Goal: Task Accomplishment & Management: Manage account settings

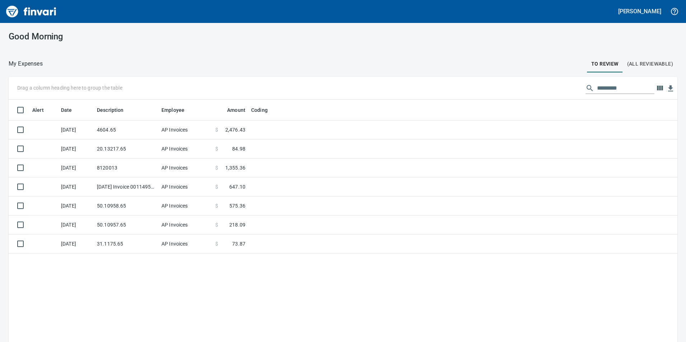
scroll to position [1, 1]
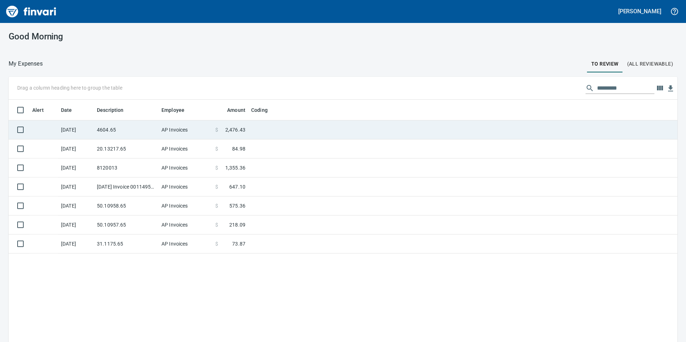
click at [153, 126] on td "4604.65" at bounding box center [126, 130] width 65 height 19
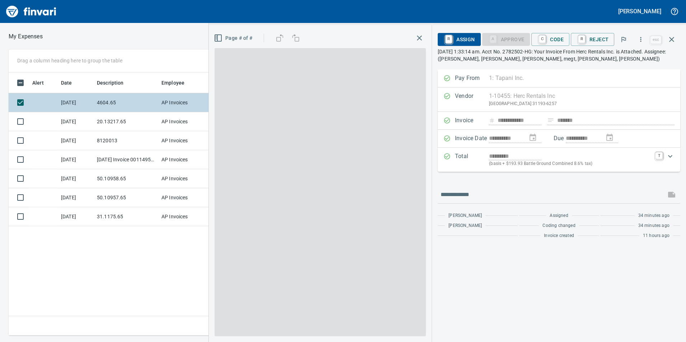
scroll to position [258, 484]
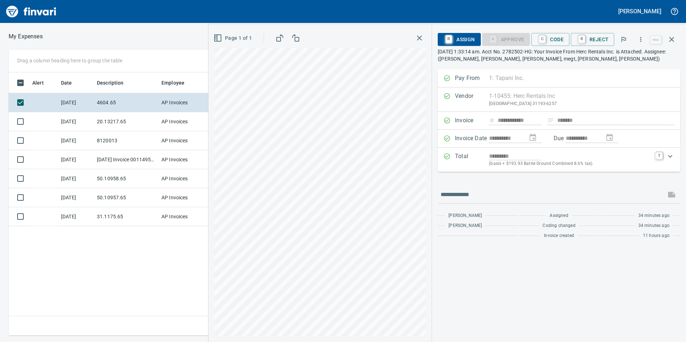
click at [212, 183] on div "Page 1 of 1" at bounding box center [319, 183] width 223 height 317
click at [553, 39] on span "C Code" at bounding box center [550, 39] width 27 height 12
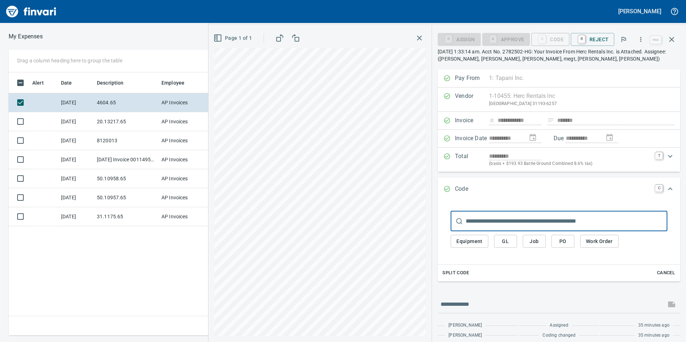
click at [542, 242] on button "Job" at bounding box center [534, 241] width 23 height 13
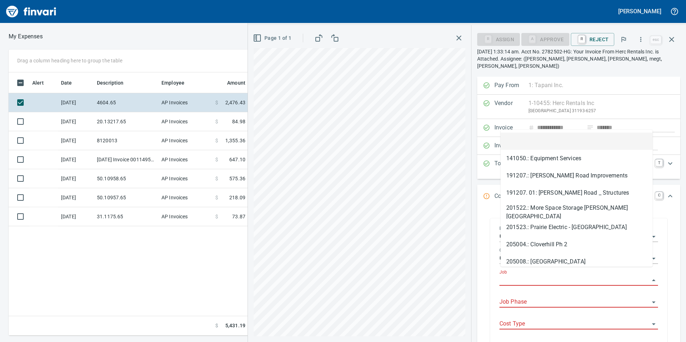
drag, startPoint x: 497, startPoint y: 243, endPoint x: 511, endPoint y: 270, distance: 30.5
click at [511, 276] on input "Job" at bounding box center [575, 281] width 150 height 10
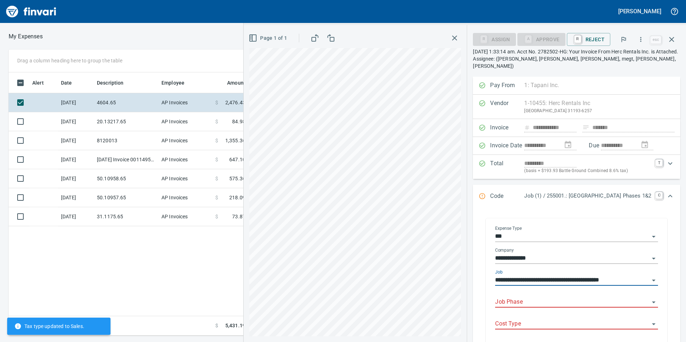
click at [507, 292] on div "Job Phase" at bounding box center [576, 300] width 163 height 16
type input "**********"
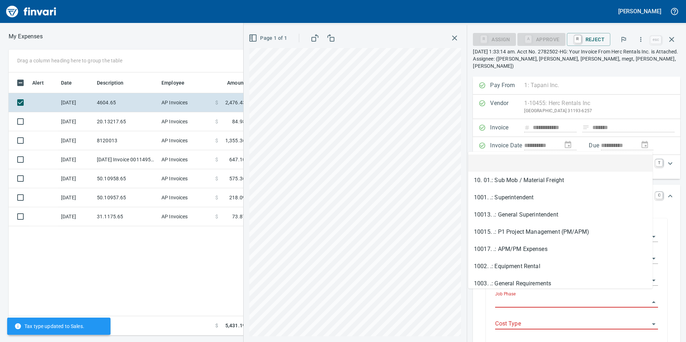
click at [502, 298] on input "Job Phase" at bounding box center [572, 302] width 154 height 10
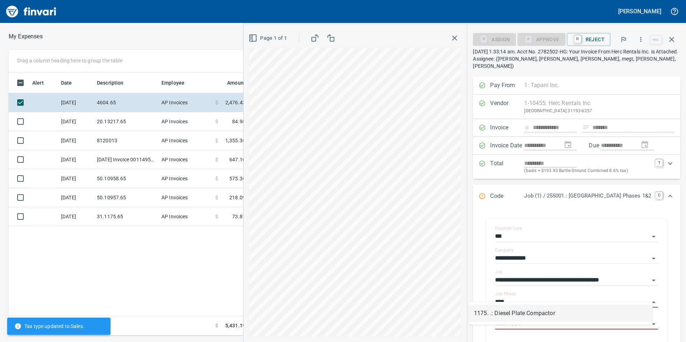
click at [510, 319] on li "1175. .: Diesel Plate Compactor" at bounding box center [560, 313] width 184 height 17
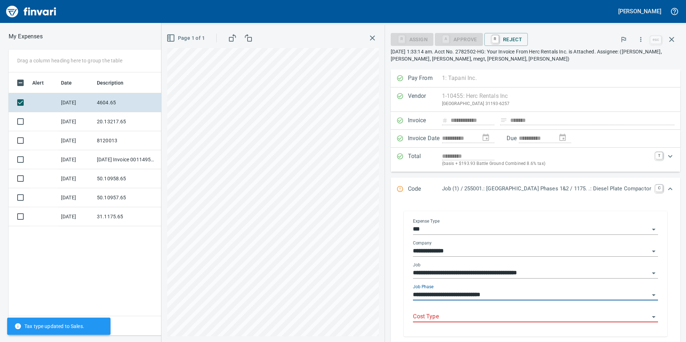
click at [493, 312] on div "Cost Type" at bounding box center [535, 314] width 245 height 16
type input "**********"
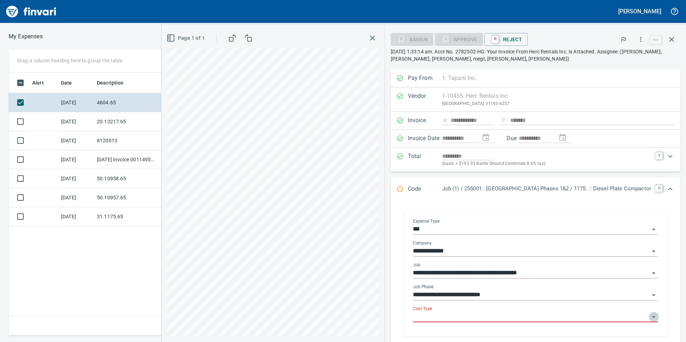
click at [652, 317] on icon "Open" at bounding box center [654, 317] width 9 height 9
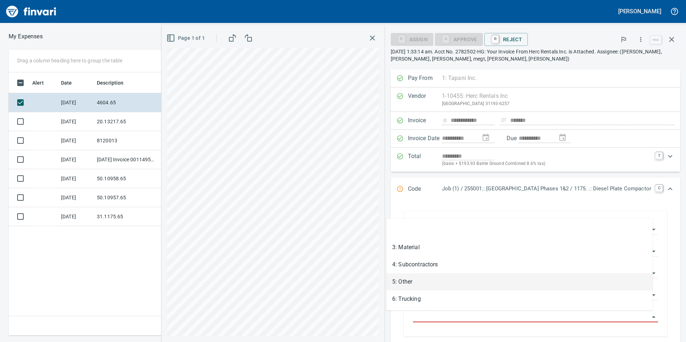
click at [401, 282] on li "5: Other" at bounding box center [519, 281] width 266 height 17
type input "********"
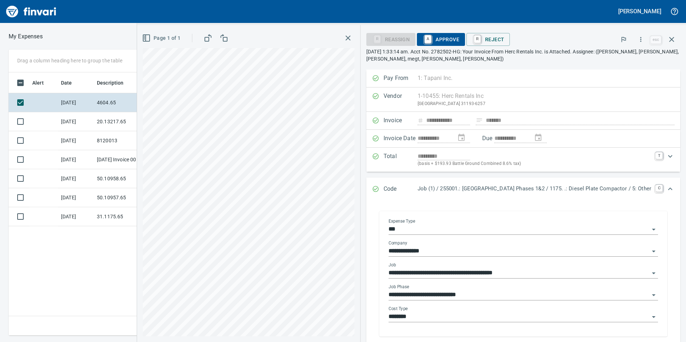
click at [344, 168] on div "**********" at bounding box center [411, 183] width 549 height 317
click at [666, 186] on icon "Expand" at bounding box center [670, 189] width 9 height 9
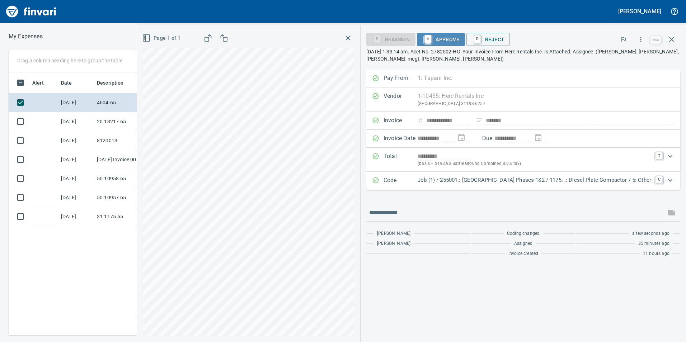
click at [436, 41] on span "A Approve" at bounding box center [441, 39] width 37 height 12
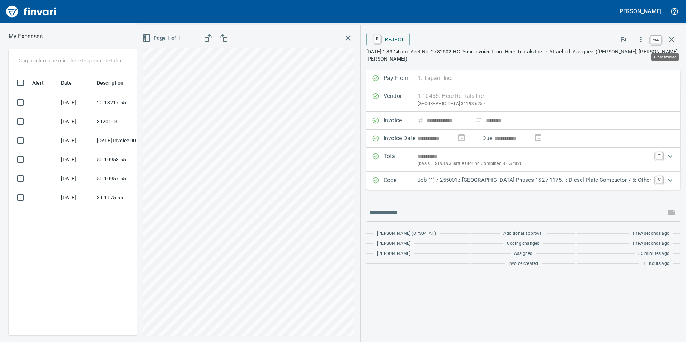
click at [675, 44] on button "button" at bounding box center [671, 39] width 17 height 17
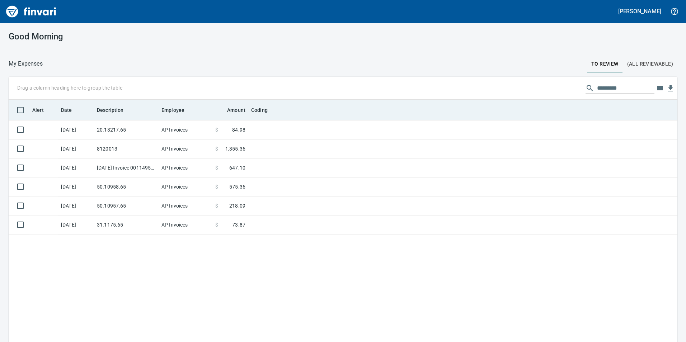
scroll to position [1, 1]
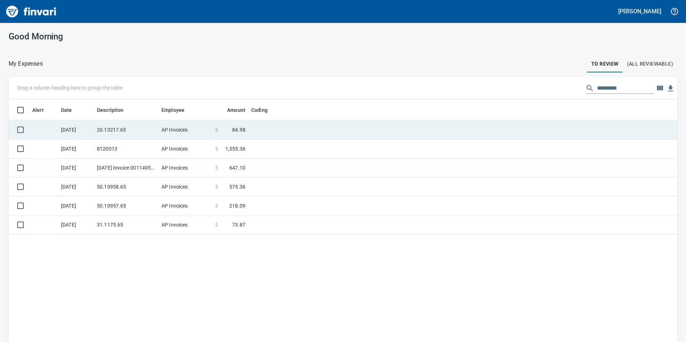
click at [176, 128] on td "AP Invoices" at bounding box center [186, 130] width 54 height 19
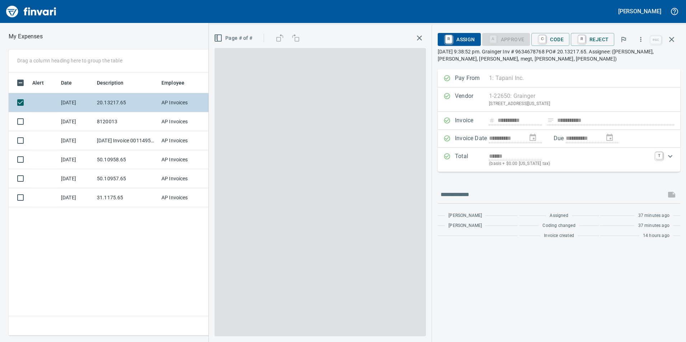
scroll to position [258, 484]
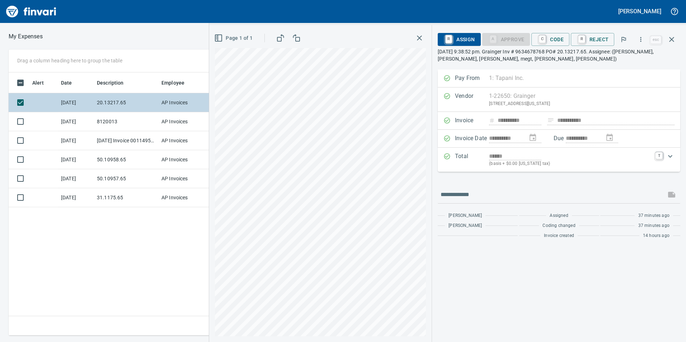
click at [96, 111] on td "20.13217.65" at bounding box center [126, 102] width 65 height 19
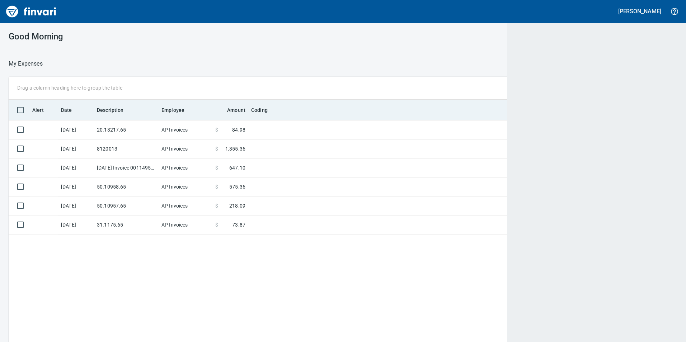
scroll to position [1, 1]
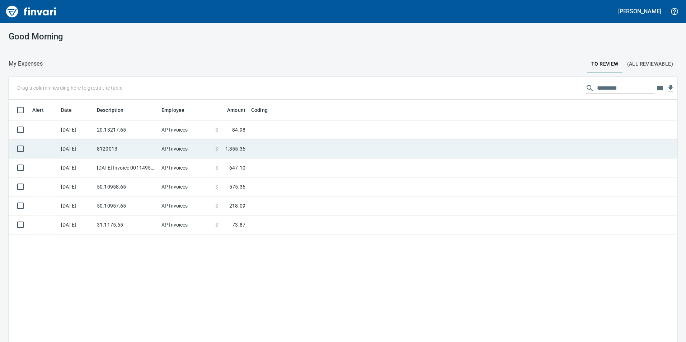
click at [107, 147] on td "8120013" at bounding box center [126, 149] width 65 height 19
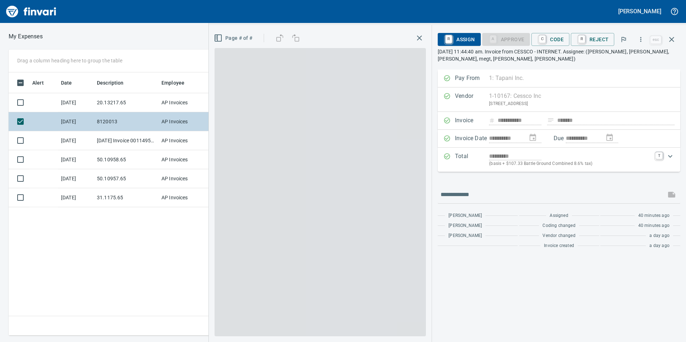
scroll to position [258, 484]
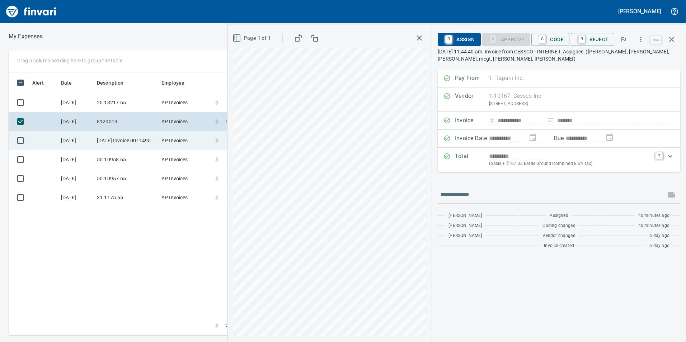
click at [113, 145] on td "[DATE] Invoice 001149500-0 from Cessco Inc (1-10167)" at bounding box center [126, 140] width 65 height 19
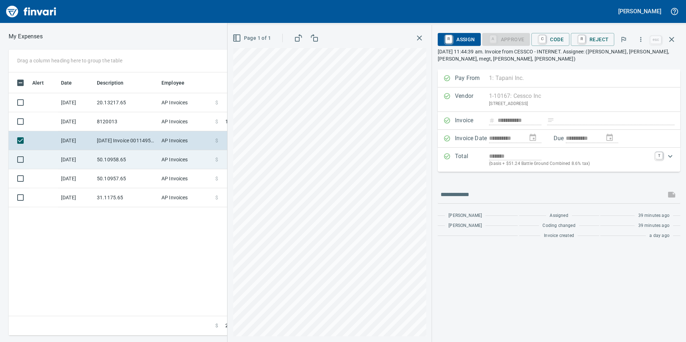
click at [106, 163] on td "50.10958.65" at bounding box center [126, 159] width 65 height 19
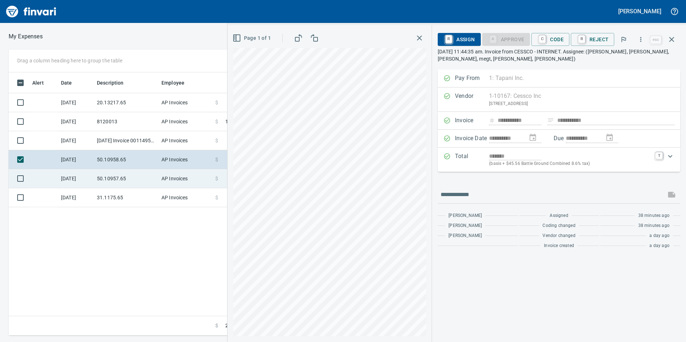
click at [113, 179] on td "50.10957.65" at bounding box center [126, 178] width 65 height 19
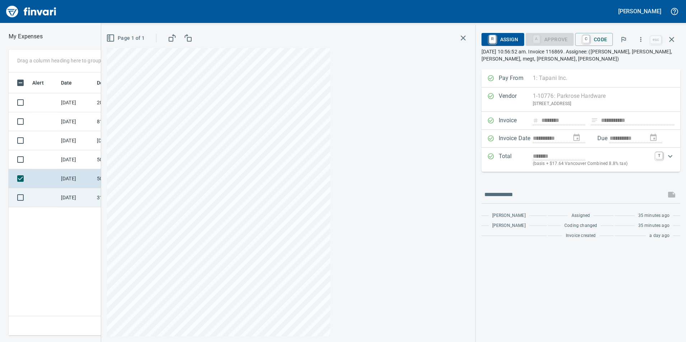
click at [113, 198] on div "**********" at bounding box center [343, 193] width 686 height 286
click at [65, 193] on td "[DATE]" at bounding box center [76, 197] width 36 height 19
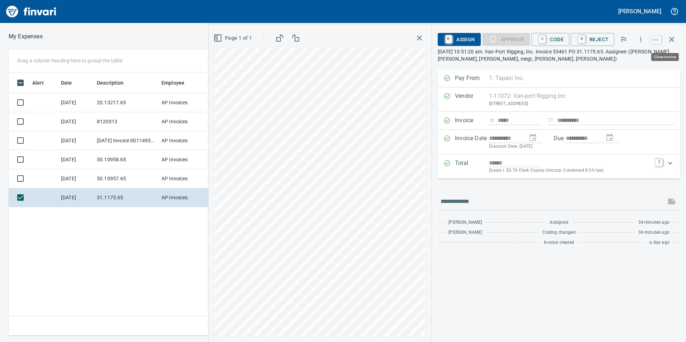
click at [670, 42] on icon "button" at bounding box center [671, 39] width 5 height 5
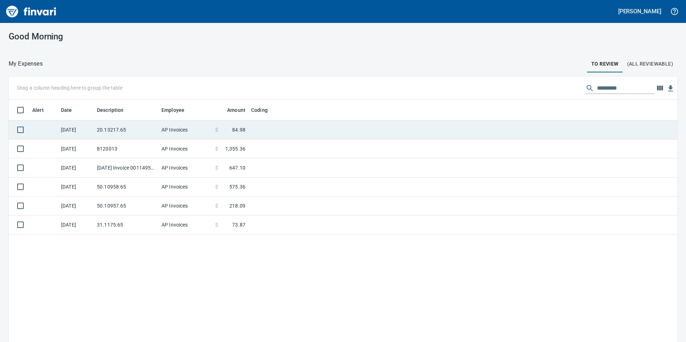
scroll to position [258, 658]
